Goal: Find specific page/section: Find specific page/section

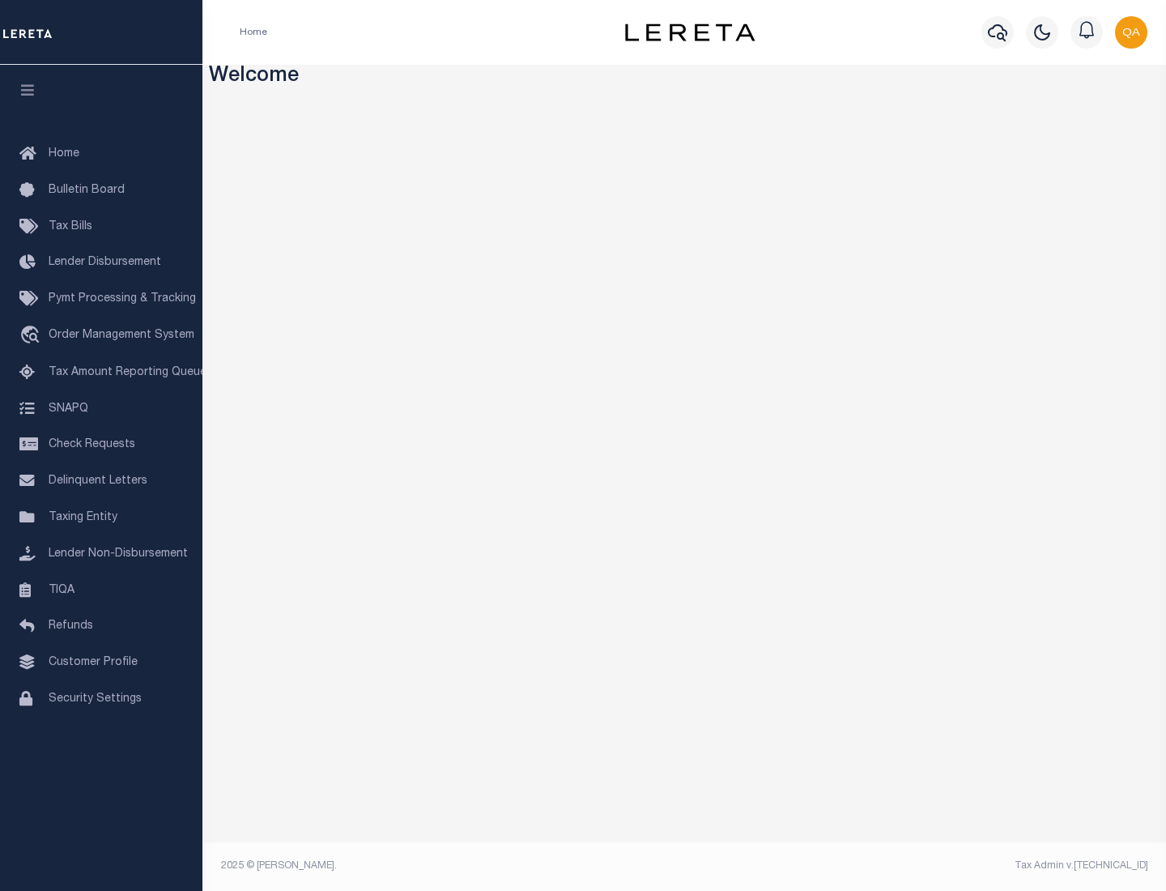
click at [101, 372] on span "Tax Amount Reporting Queue" at bounding box center [128, 372] width 158 height 11
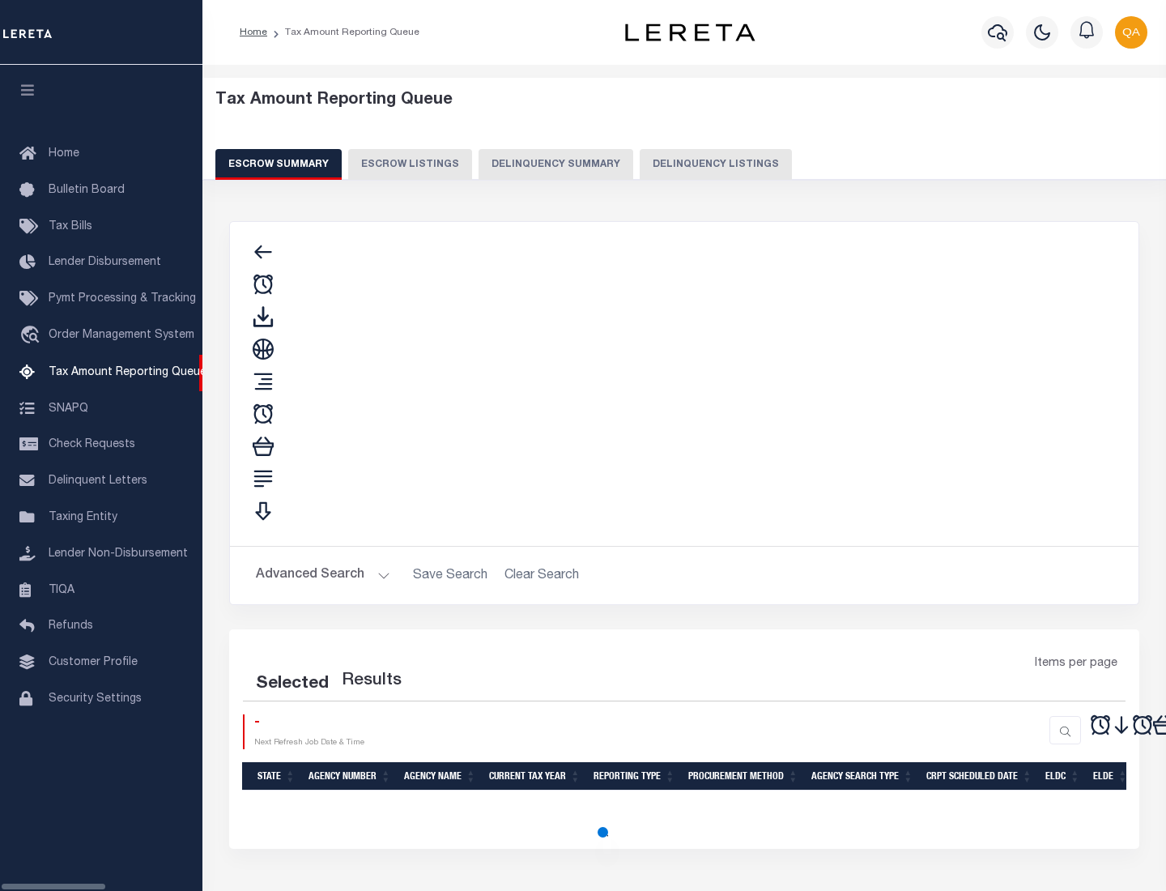
select select "100"
